Goal: Transaction & Acquisition: Obtain resource

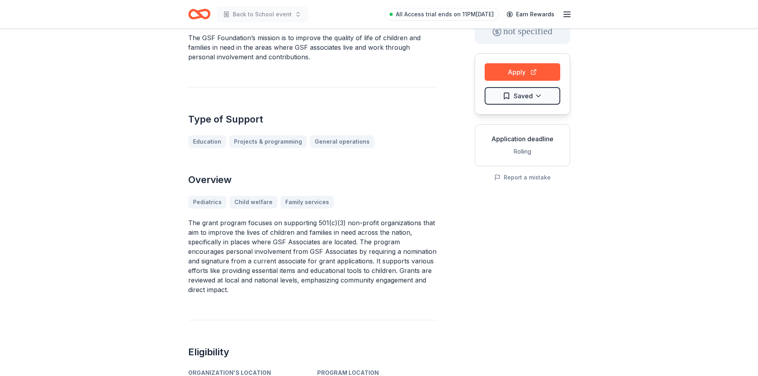
scroll to position [80, 0]
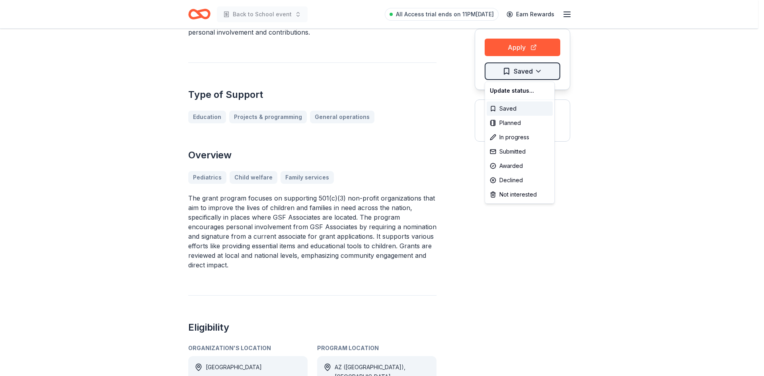
click at [515, 67] on html "Back to School event All Access trial ends on 11PM, 10/17 Earn Rewards GSF Foun…" at bounding box center [382, 108] width 764 height 376
click at [524, 110] on div "Saved" at bounding box center [520, 108] width 66 height 14
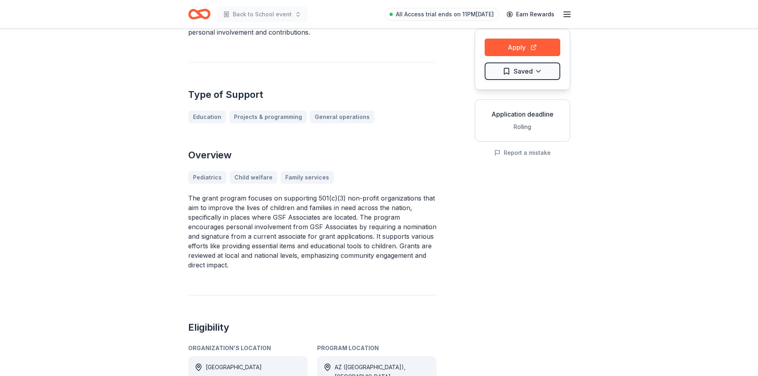
click at [514, 115] on div "Application deadline" at bounding box center [522, 114] width 82 height 10
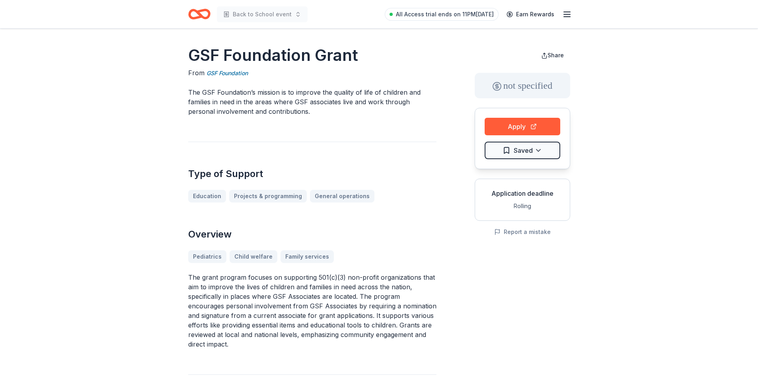
scroll to position [0, 0]
click at [516, 129] on button "Apply" at bounding box center [523, 127] width 76 height 18
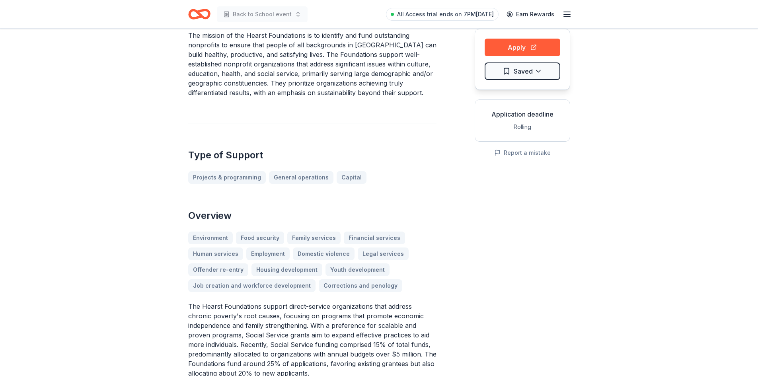
scroll to position [119, 0]
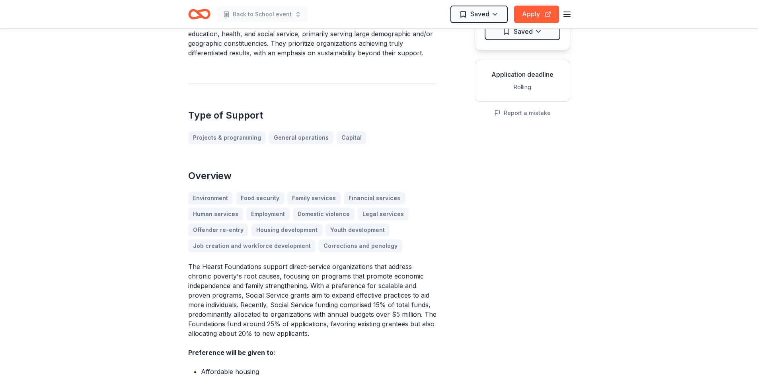
click at [247, 196] on div "Environment Food security Family services Financial services Human services Emp…" at bounding box center [312, 222] width 248 height 60
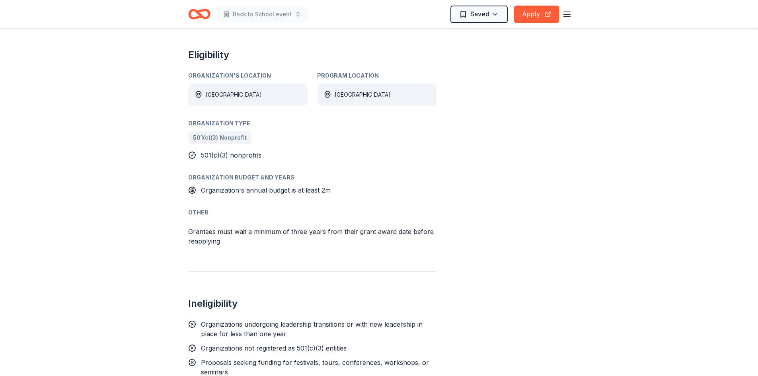
scroll to position [597, 0]
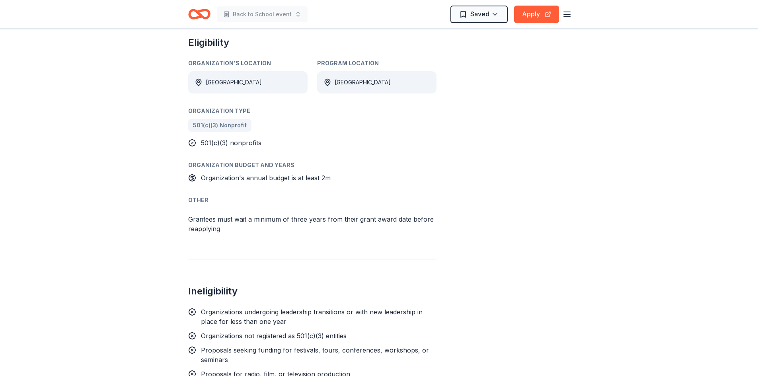
click at [238, 82] on div "USA" at bounding box center [247, 82] width 119 height 22
click at [211, 80] on div "USA" at bounding box center [234, 83] width 56 height 10
click at [380, 83] on div "USA" at bounding box center [376, 82] width 119 height 22
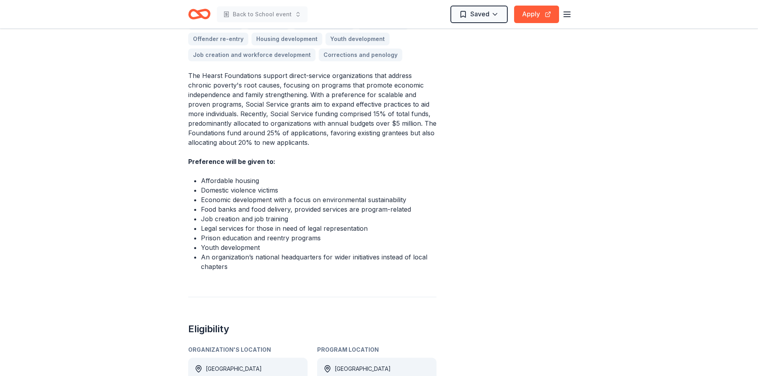
scroll to position [199, 0]
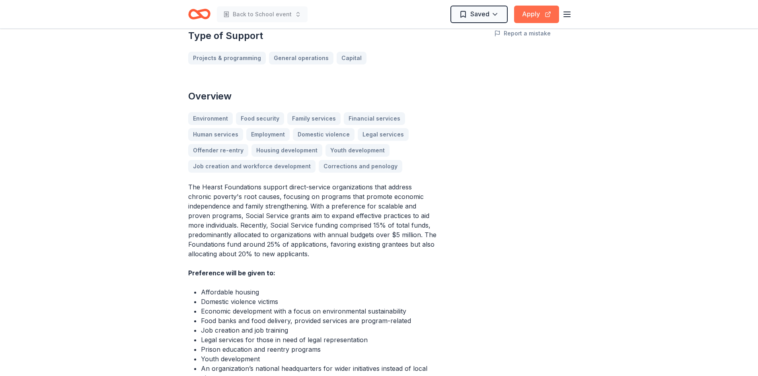
click at [541, 16] on button "Apply" at bounding box center [536, 15] width 45 height 18
click at [536, 16] on button "Apply" at bounding box center [536, 15] width 45 height 18
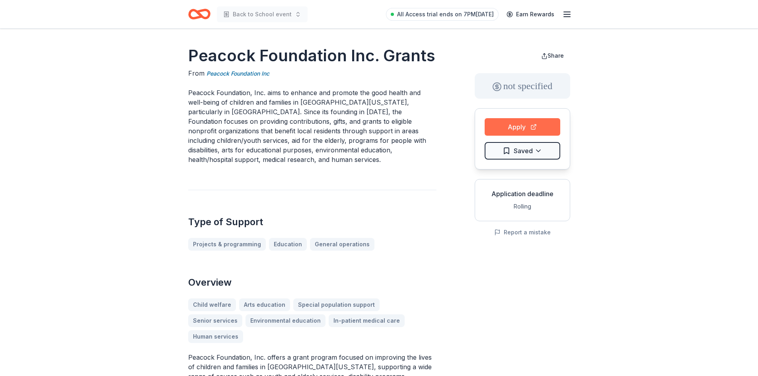
click at [530, 124] on button "Apply" at bounding box center [523, 127] width 76 height 18
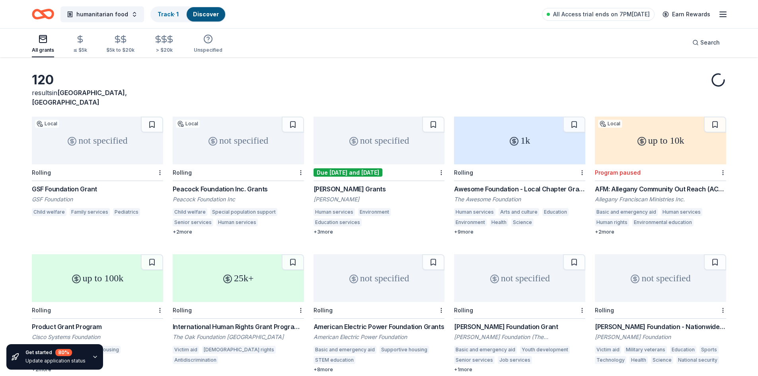
scroll to position [40, 0]
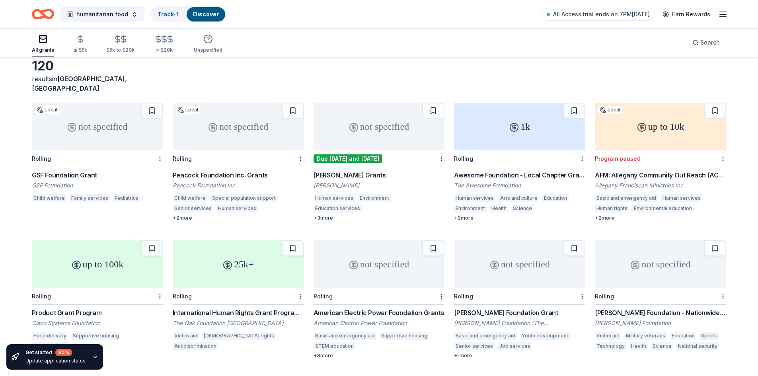
click at [349, 170] on div "[PERSON_NAME] Grants" at bounding box center [379, 175] width 131 height 10
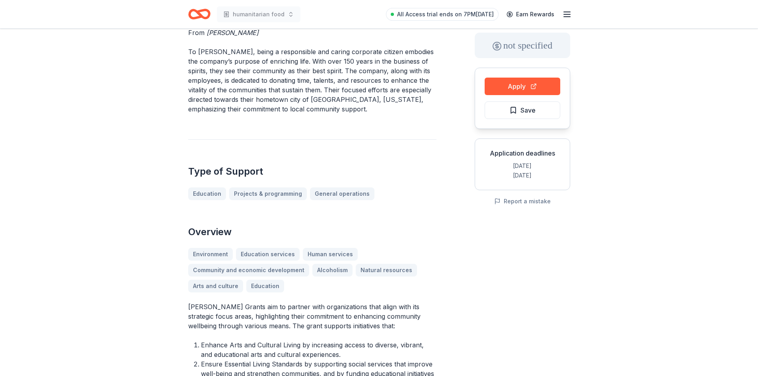
scroll to position [40, 0]
click at [326, 256] on div "Environment Education services Human services Community and economic developmen…" at bounding box center [312, 271] width 248 height 45
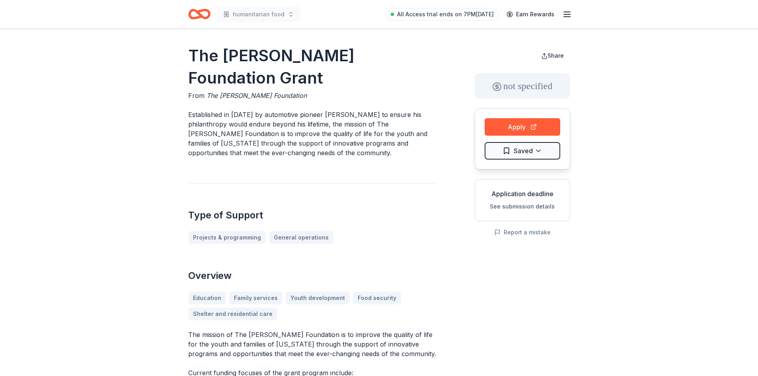
click at [567, 15] on icon "button" at bounding box center [567, 15] width 10 height 10
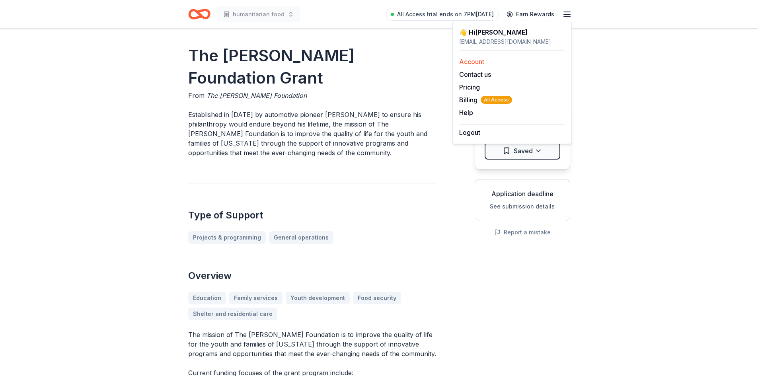
click at [474, 58] on link "Account" at bounding box center [471, 62] width 25 height 8
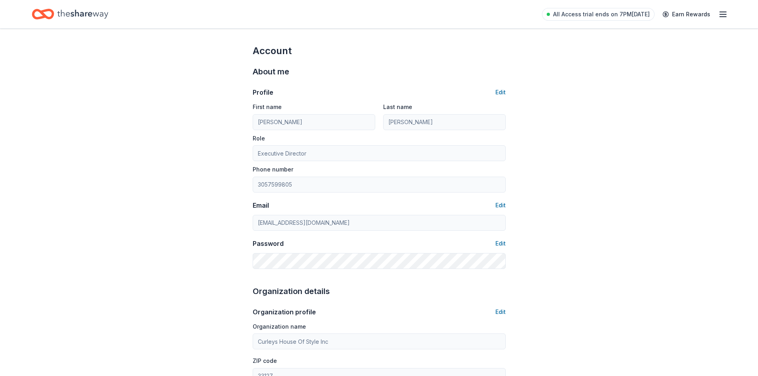
click at [724, 13] on icon "button" at bounding box center [723, 15] width 10 height 10
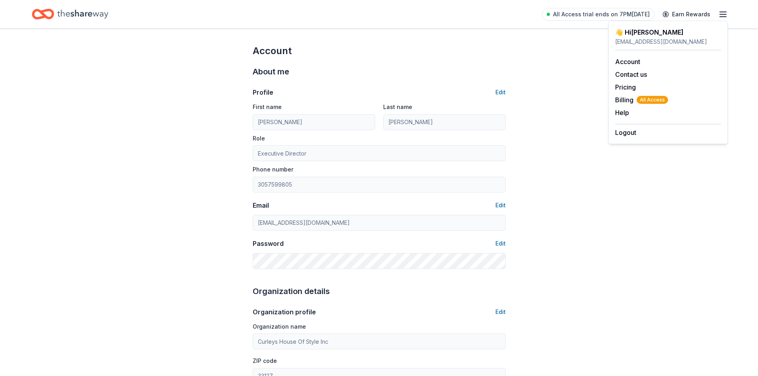
click at [93, 14] on icon "Home" at bounding box center [82, 14] width 51 height 16
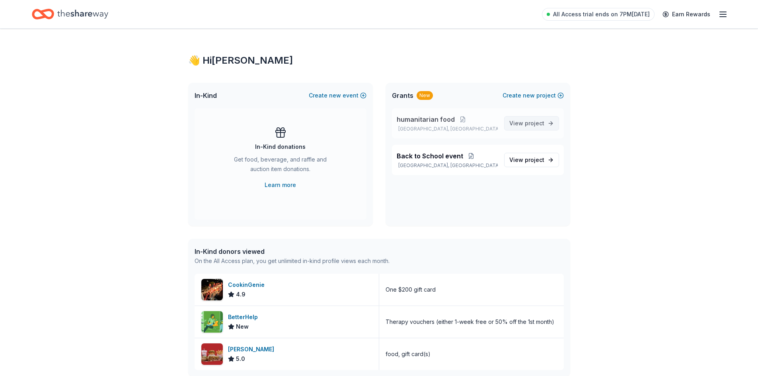
click at [537, 121] on span "project" at bounding box center [534, 123] width 19 height 7
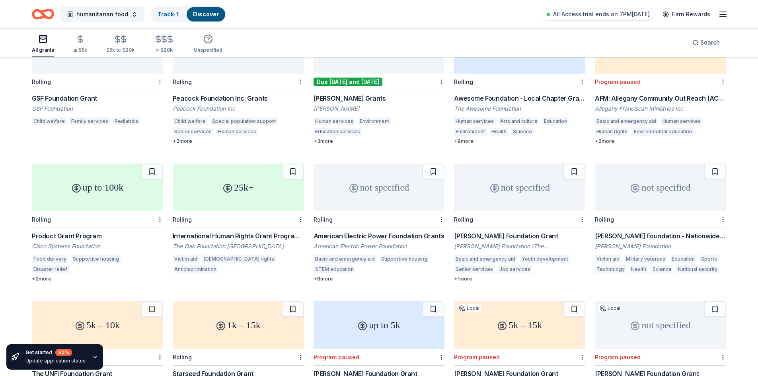
scroll to position [156, 0]
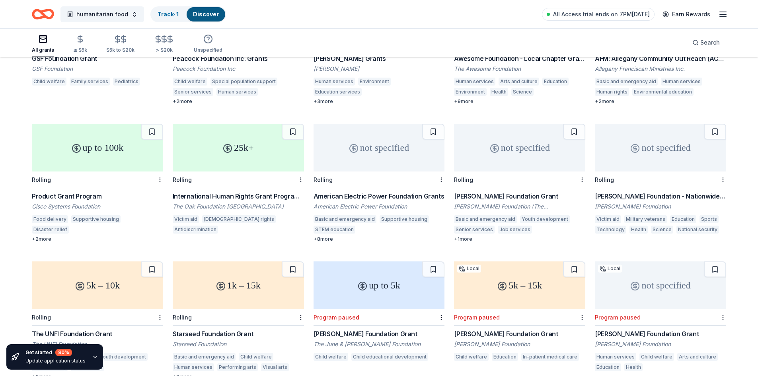
click at [491, 191] on div "[PERSON_NAME] Foundation Grant" at bounding box center [519, 196] width 131 height 10
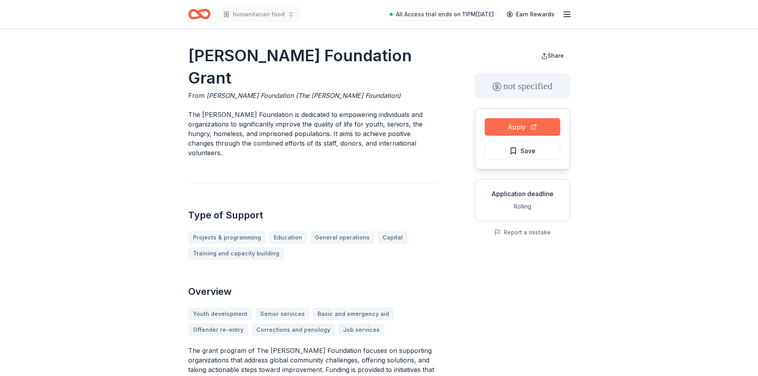
click at [508, 123] on button "Apply" at bounding box center [523, 127] width 76 height 18
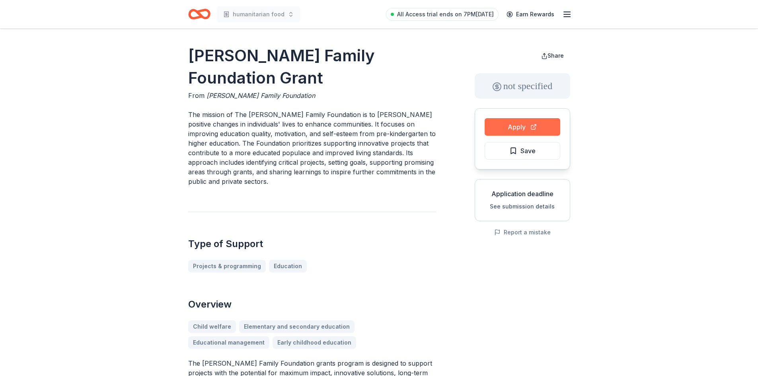
click at [526, 127] on button "Apply" at bounding box center [523, 127] width 76 height 18
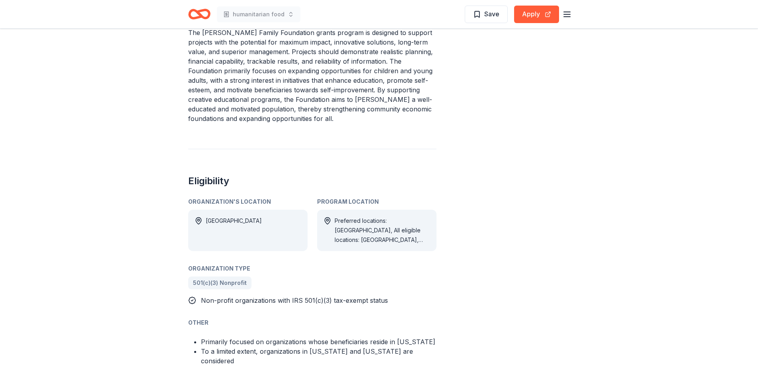
scroll to position [318, 0]
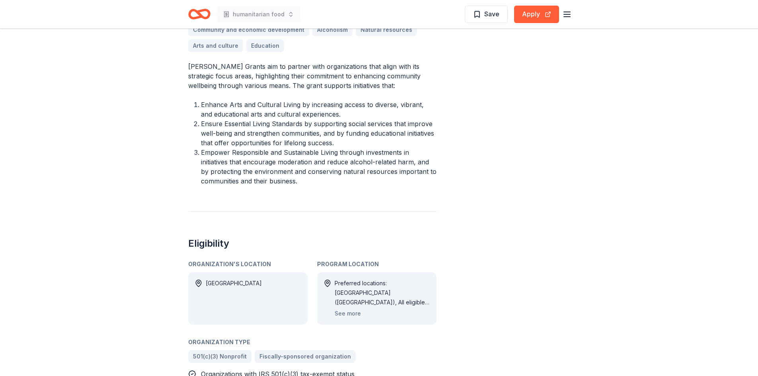
scroll to position [318, 0]
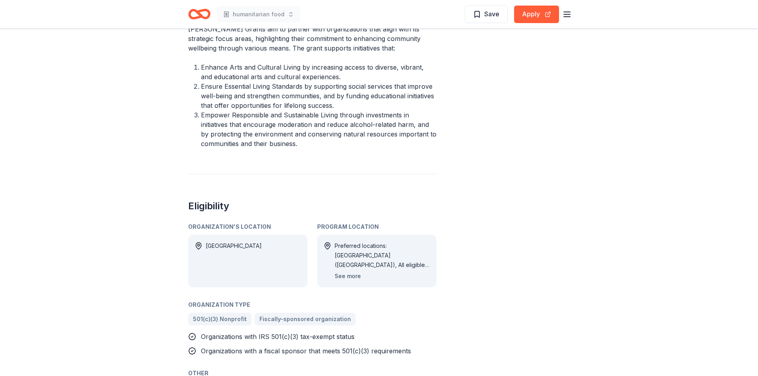
click at [349, 277] on button "See more" at bounding box center [348, 276] width 26 height 10
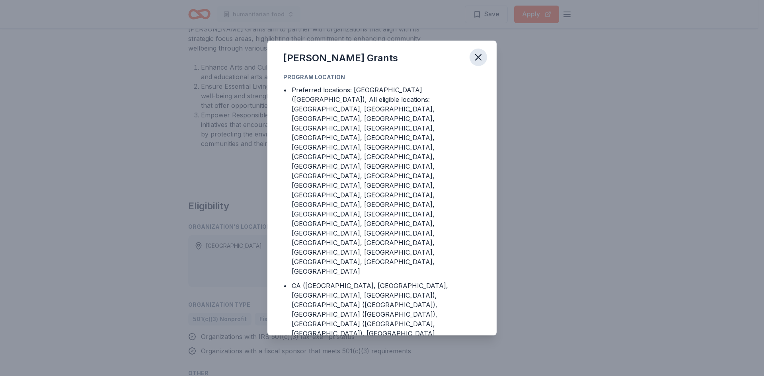
click at [477, 63] on icon "button" at bounding box center [478, 57] width 11 height 11
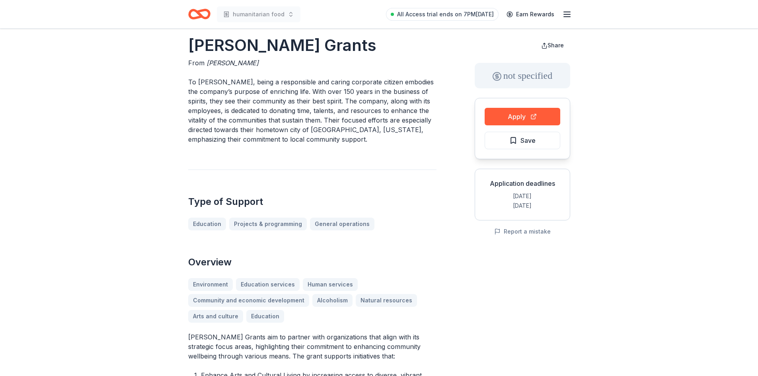
scroll to position [0, 0]
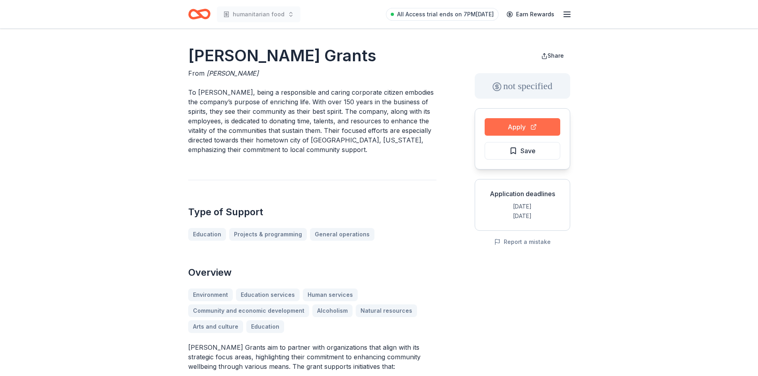
click at [518, 125] on button "Apply" at bounding box center [523, 127] width 76 height 18
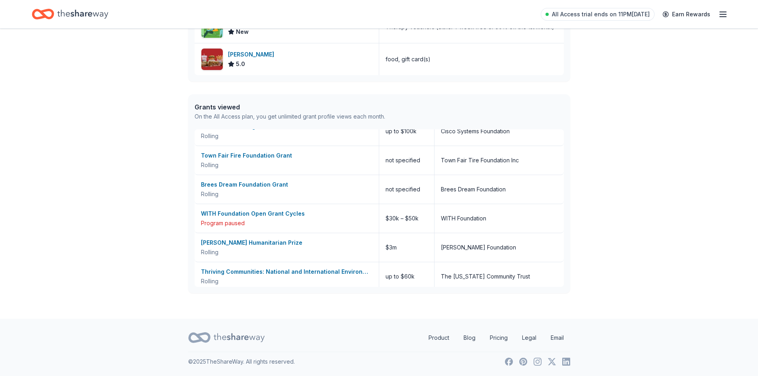
scroll to position [307, 0]
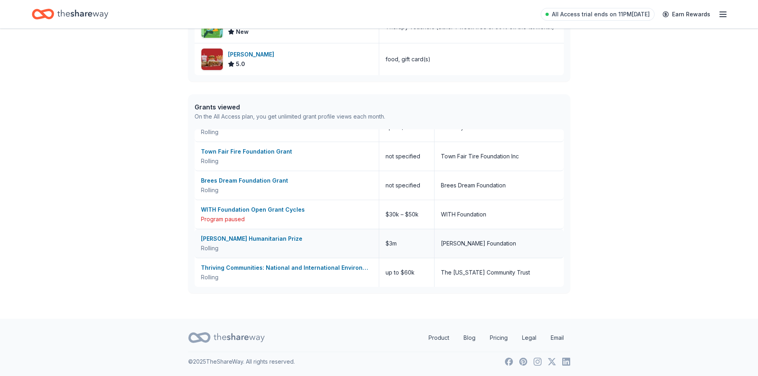
click at [283, 240] on div "[PERSON_NAME] Humanitarian Prize" at bounding box center [287, 239] width 172 height 10
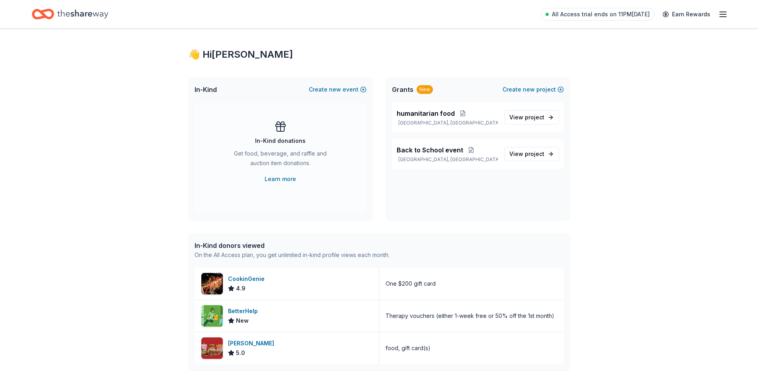
scroll to position [0, 0]
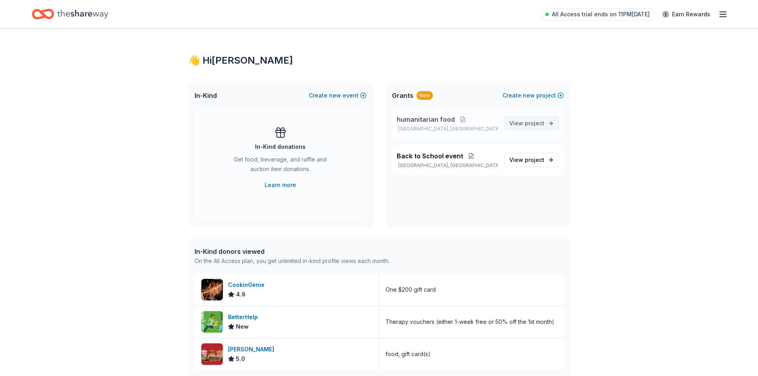
click at [534, 123] on span "project" at bounding box center [534, 123] width 19 height 7
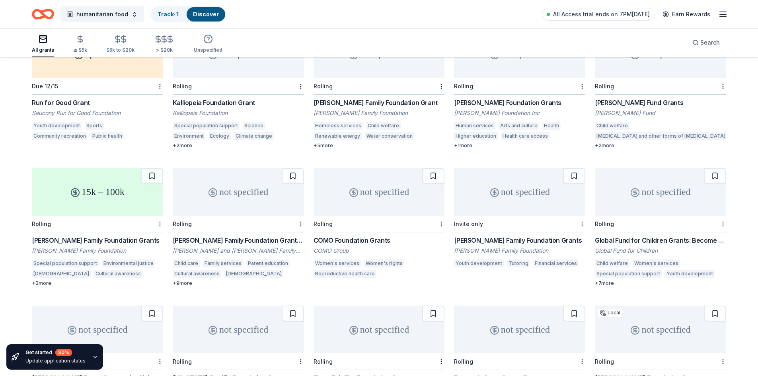
scroll to position [787, 0]
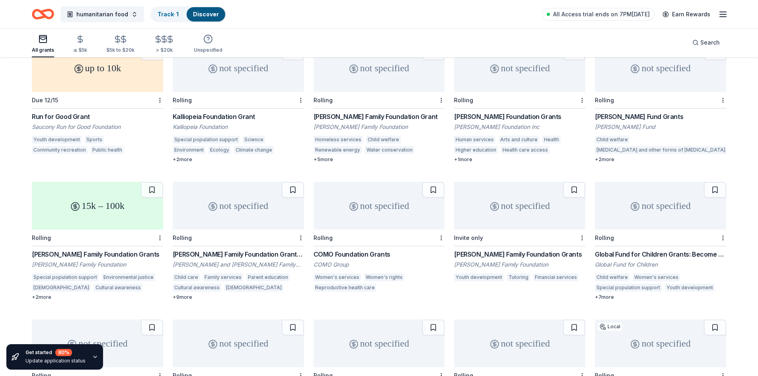
click at [380, 112] on div "[PERSON_NAME] Family Foundation Grant" at bounding box center [379, 117] width 131 height 10
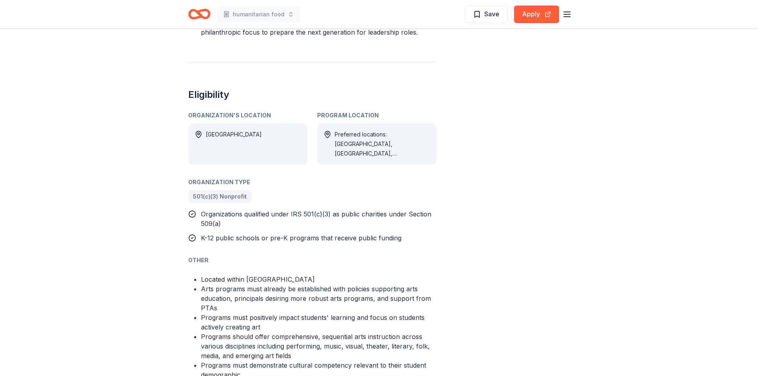
scroll to position [597, 0]
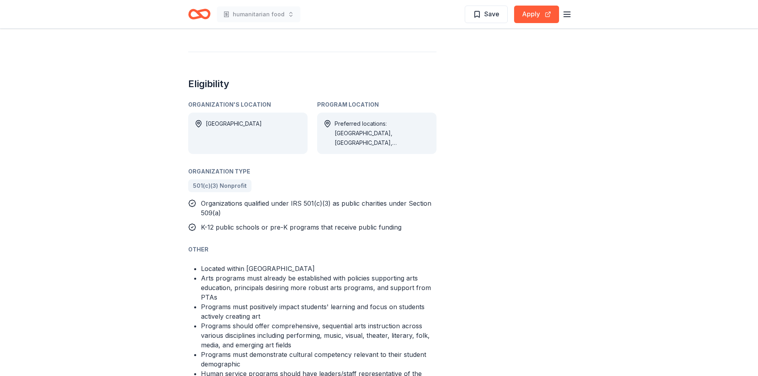
click at [411, 127] on div "Preferred locations: [GEOGRAPHIC_DATA], [GEOGRAPHIC_DATA], [GEOGRAPHIC_DATA], A…" at bounding box center [383, 133] width 96 height 29
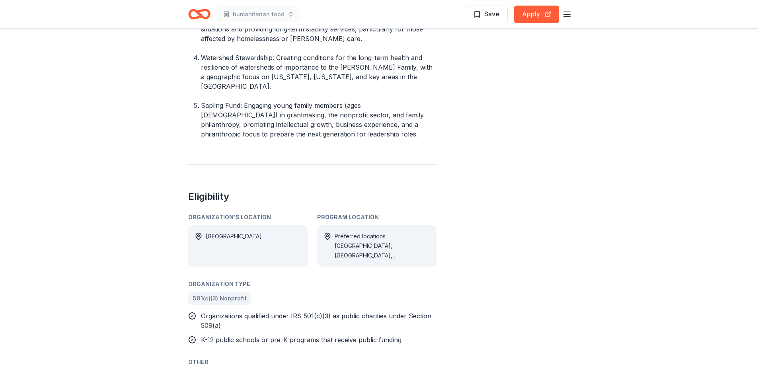
scroll to position [478, 0]
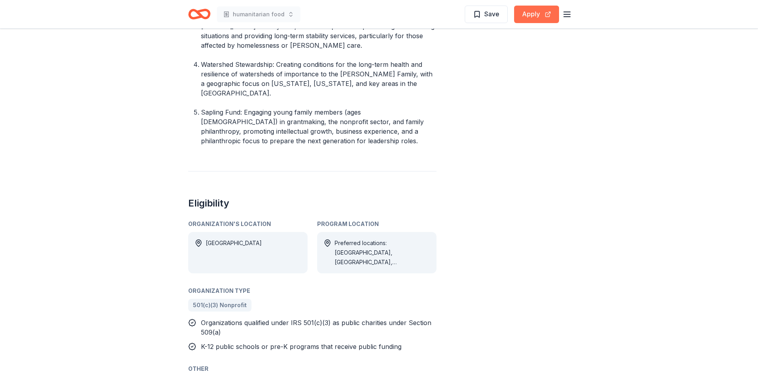
click at [528, 12] on button "Apply" at bounding box center [536, 15] width 45 height 18
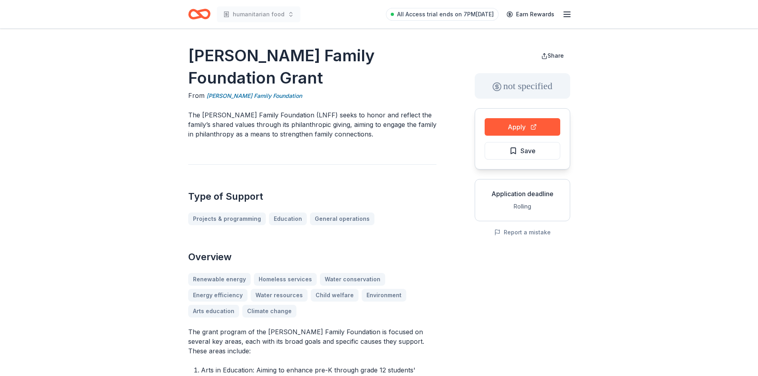
click at [567, 16] on icon "button" at bounding box center [567, 15] width 10 height 10
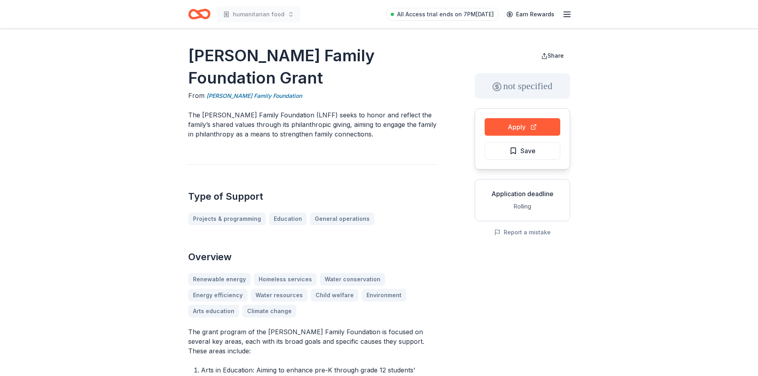
click at [200, 15] on icon "Home" at bounding box center [203, 14] width 12 height 8
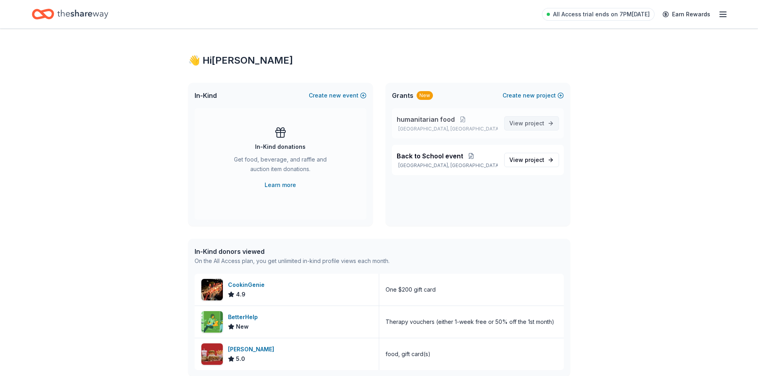
click at [552, 123] on link "View project" at bounding box center [531, 123] width 55 height 14
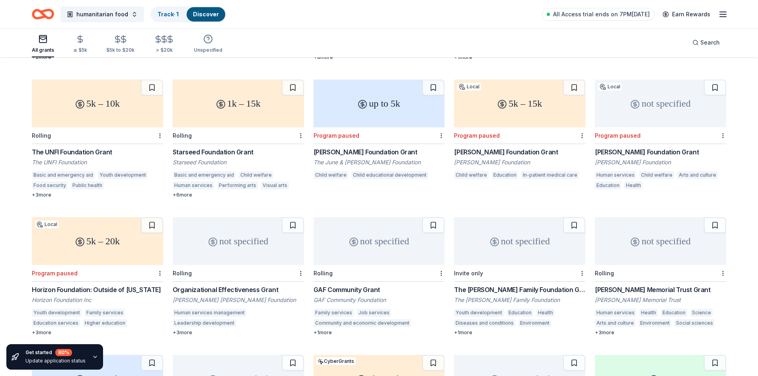
scroll to position [352, 0]
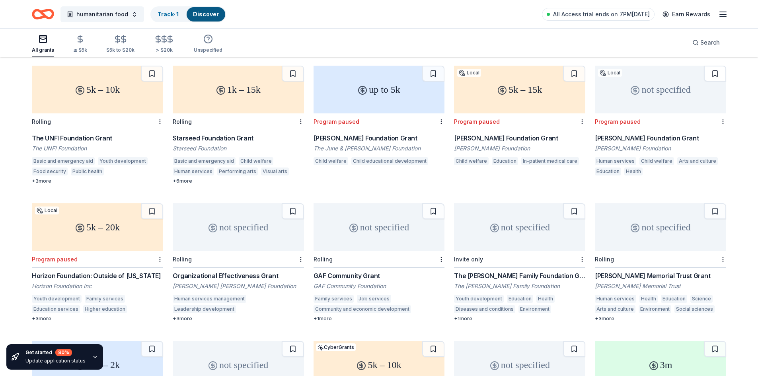
click at [715, 66] on button at bounding box center [715, 74] width 22 height 16
click at [717, 66] on button at bounding box center [716, 74] width 21 height 16
click at [639, 86] on div "not specified" at bounding box center [660, 90] width 131 height 48
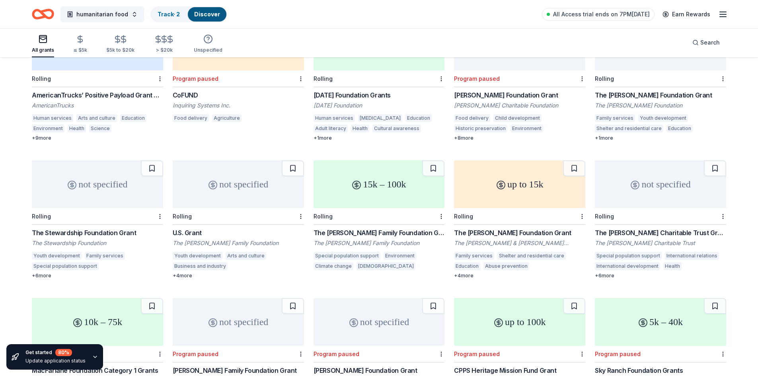
scroll to position [1460, 0]
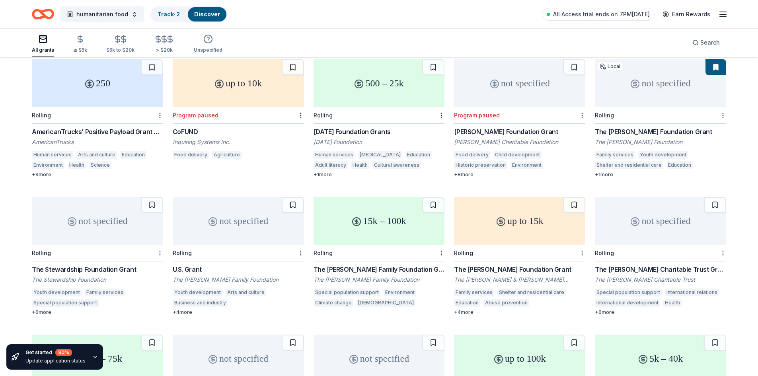
click at [77, 265] on div "The Stewardship Foundation Grant" at bounding box center [97, 270] width 131 height 10
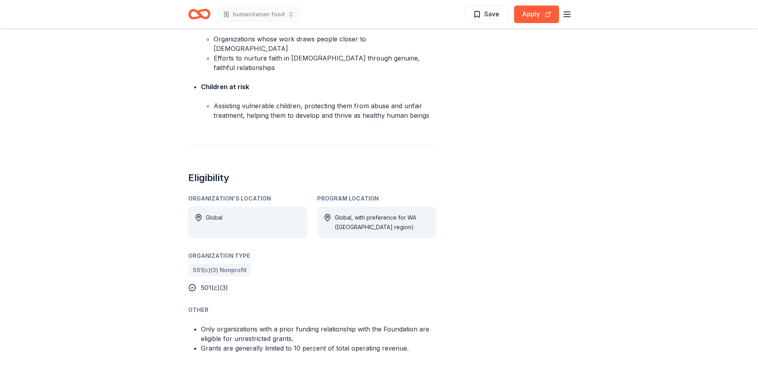
scroll to position [557, 0]
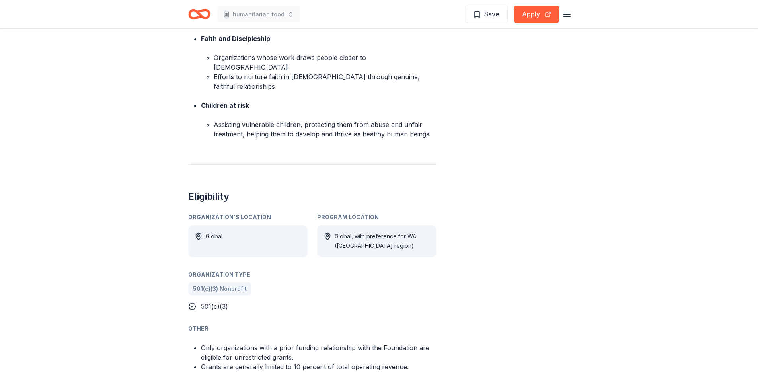
click at [400, 232] on div "Global, with preference for WA ([GEOGRAPHIC_DATA] region)" at bounding box center [383, 241] width 96 height 19
click at [530, 13] on button "Apply" at bounding box center [536, 15] width 45 height 18
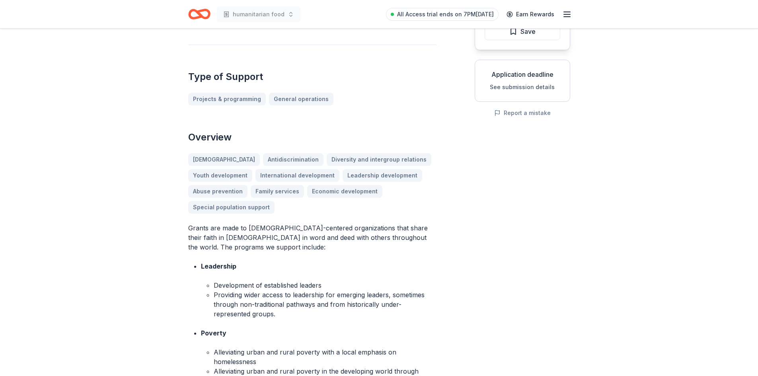
scroll to position [0, 0]
